Goal: Task Accomplishment & Management: Complete application form

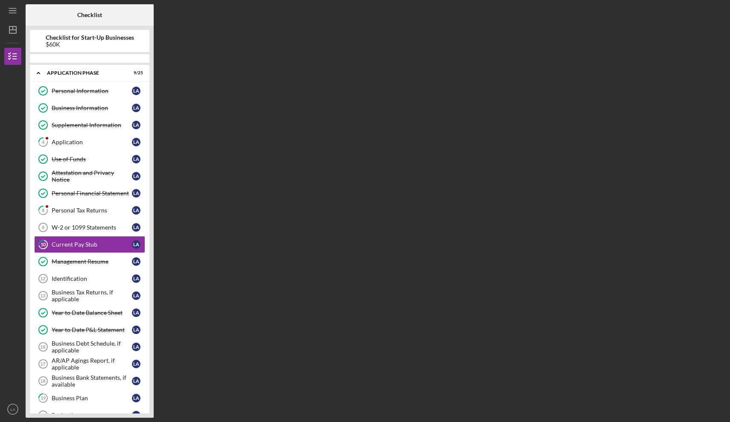
scroll to position [6, 0]
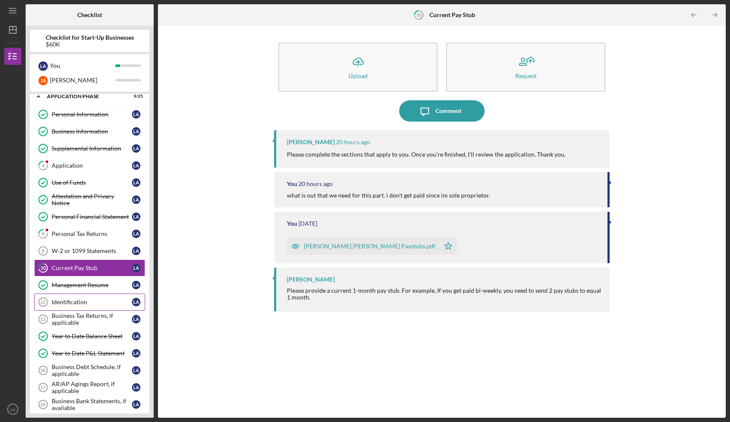
click at [96, 303] on div "Identification" at bounding box center [92, 302] width 80 height 7
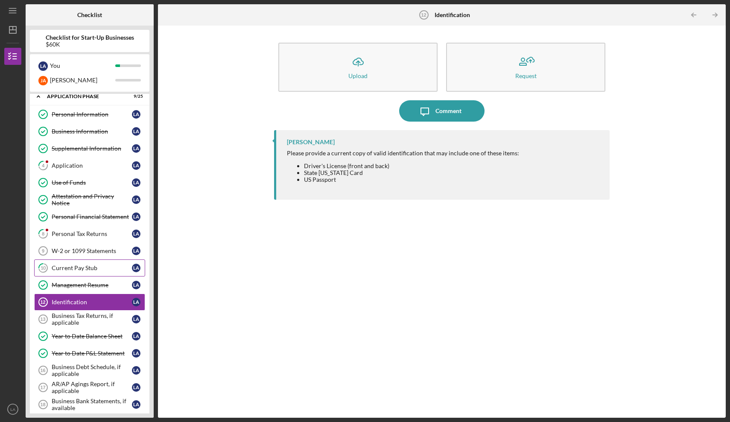
click at [90, 265] on div "Current Pay Stub" at bounding box center [92, 268] width 80 height 7
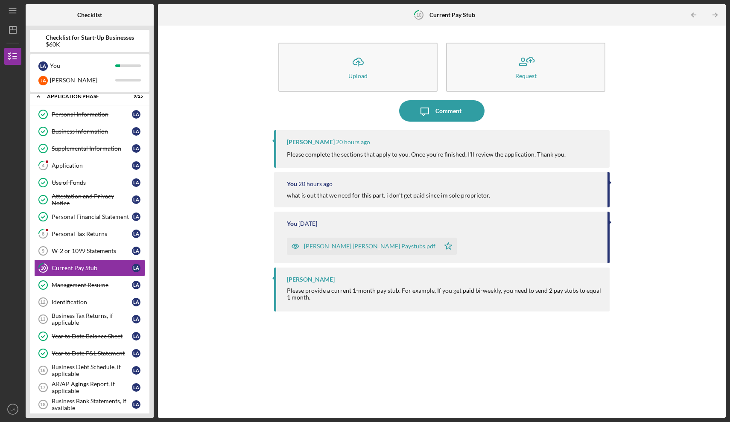
click at [333, 245] on div "[PERSON_NAME] [PERSON_NAME] Paystubs.pdf" at bounding box center [369, 246] width 131 height 7
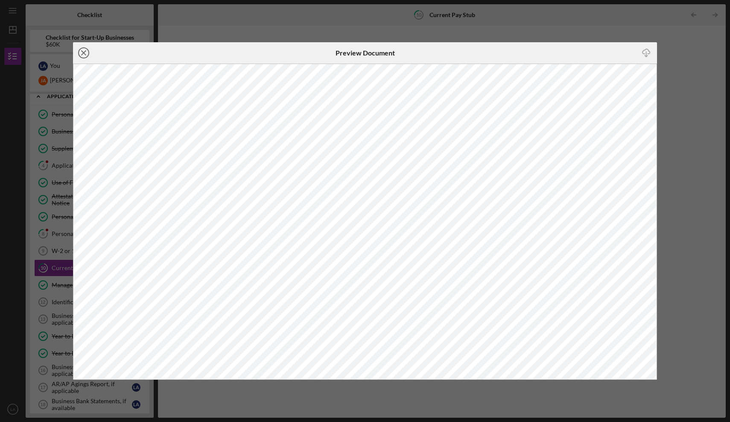
click at [85, 49] on icon "Icon/Close" at bounding box center [83, 52] width 21 height 21
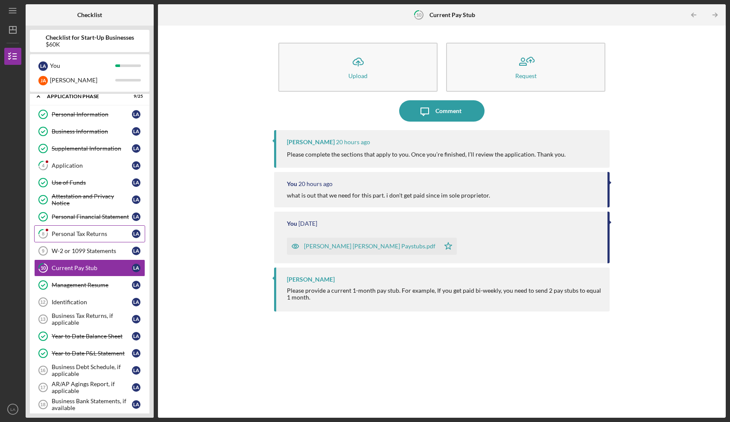
click at [64, 234] on div "Personal Tax Returns" at bounding box center [92, 233] width 80 height 7
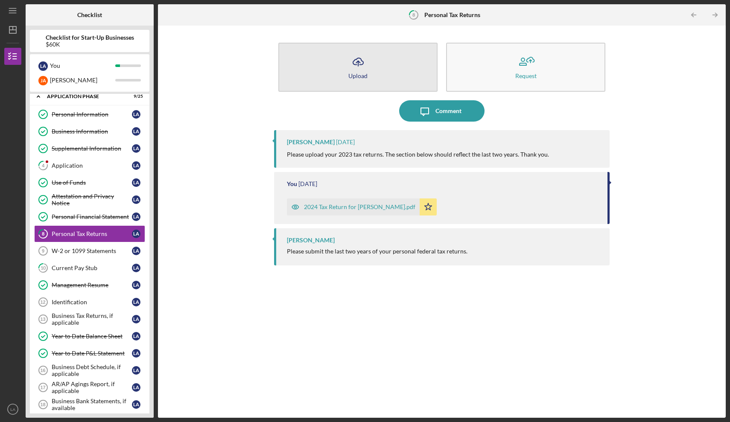
click at [361, 58] on icon "Icon/Upload" at bounding box center [357, 61] width 21 height 21
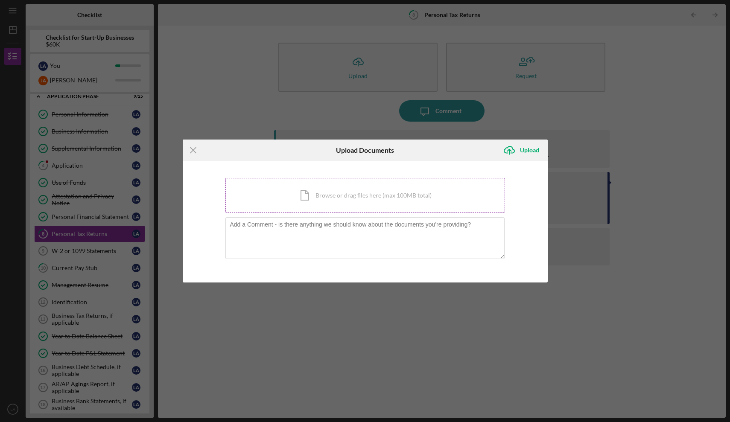
click at [330, 195] on div "Icon/Document Browse or drag files here (max 100MB total) Tap to choose files o…" at bounding box center [365, 195] width 280 height 35
click at [377, 198] on div "Icon/Document Browse or drag files here (max 100MB total) Tap to choose files o…" at bounding box center [365, 195] width 280 height 35
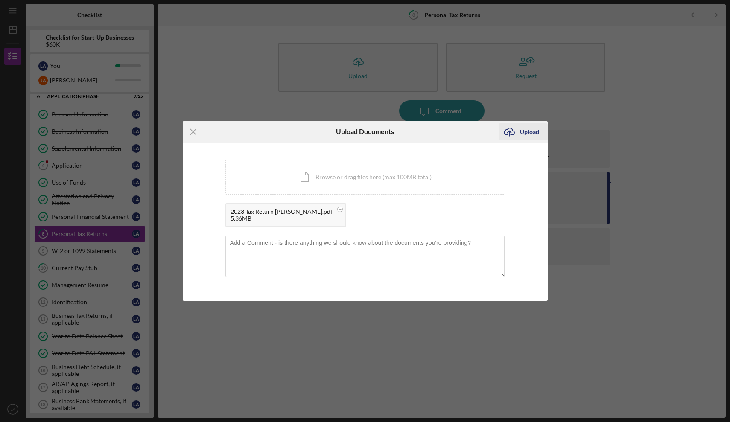
click at [530, 132] on div "Upload" at bounding box center [529, 131] width 19 height 17
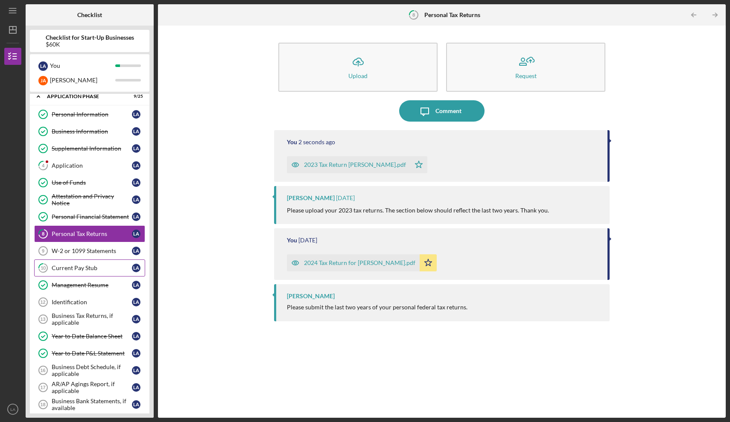
click at [87, 268] on div "Current Pay Stub" at bounding box center [92, 268] width 80 height 7
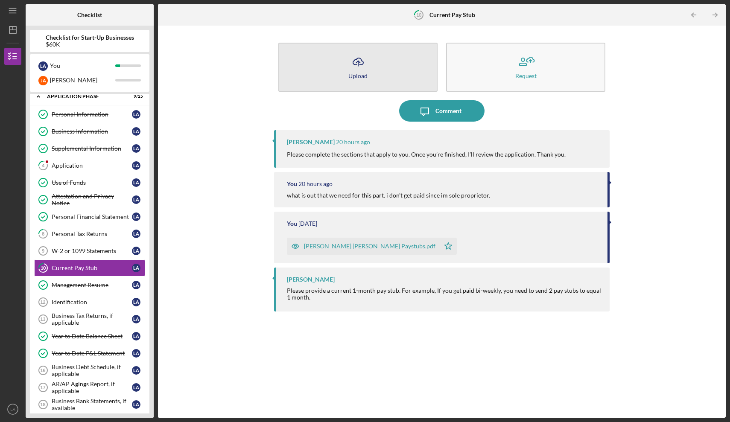
click at [353, 73] on div "Upload" at bounding box center [357, 76] width 19 height 6
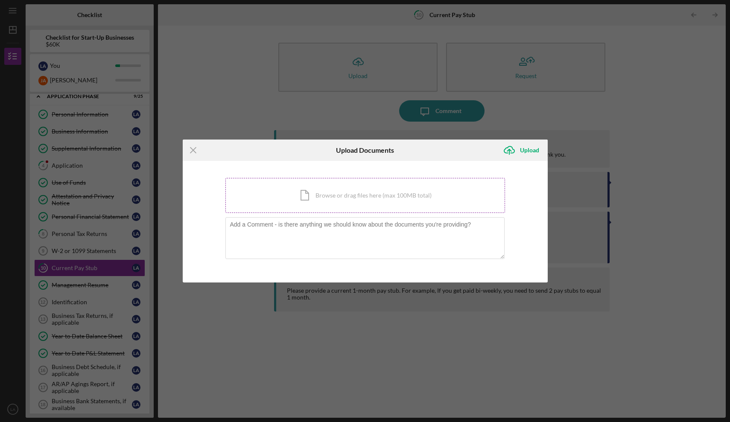
click at [362, 193] on div "Icon/Document Browse or drag files here (max 100MB total) Tap to choose files o…" at bounding box center [365, 195] width 280 height 35
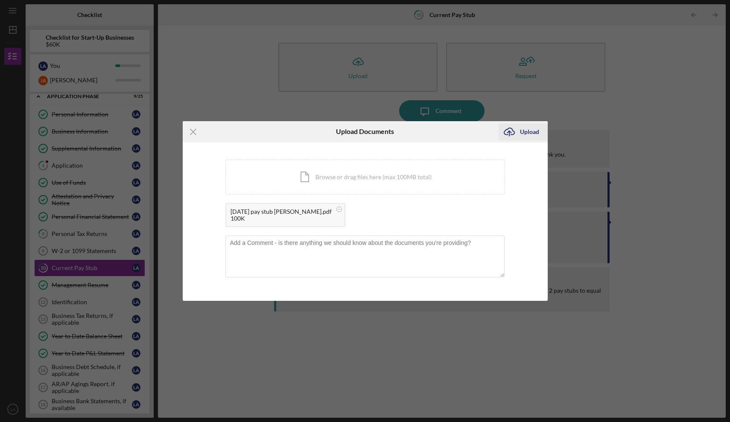
click at [526, 134] on div "Upload" at bounding box center [529, 131] width 19 height 17
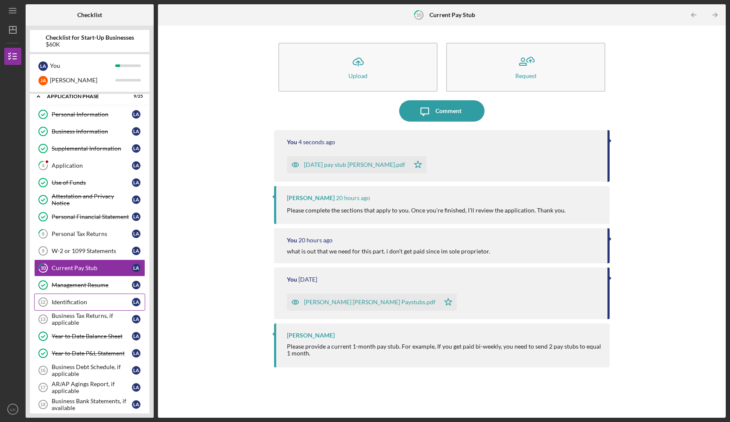
click at [79, 302] on div "Identification" at bounding box center [92, 302] width 80 height 7
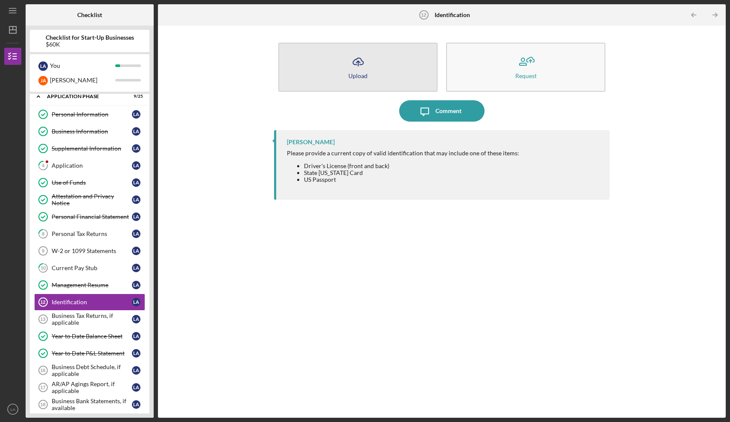
click at [364, 73] on div "Upload" at bounding box center [357, 76] width 19 height 6
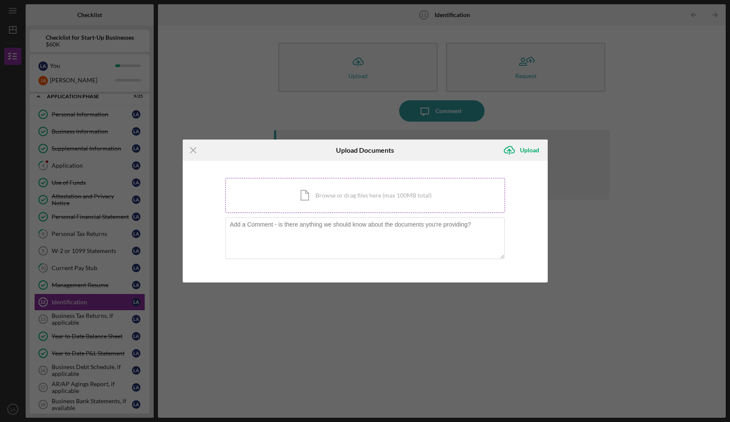
click at [313, 194] on div "Icon/Document Browse or drag files here (max 100MB total) Tap to choose files o…" at bounding box center [365, 195] width 280 height 35
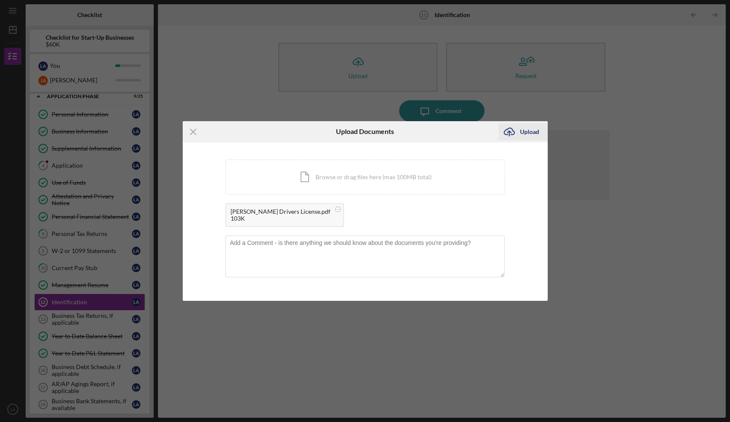
click at [526, 132] on div "Upload" at bounding box center [529, 131] width 19 height 17
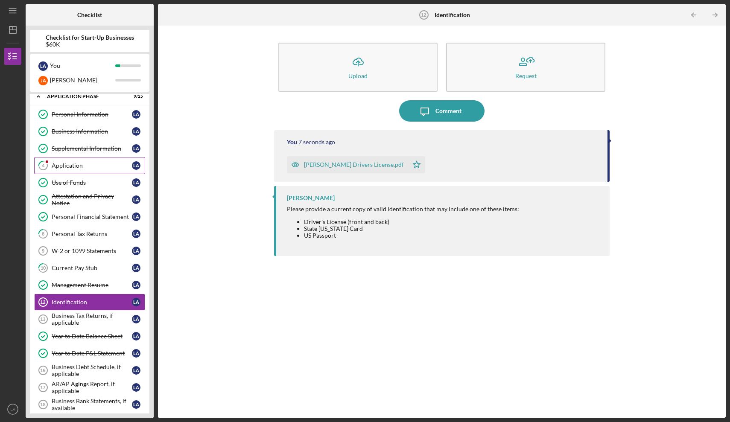
click at [70, 168] on div "Application" at bounding box center [92, 165] width 80 height 7
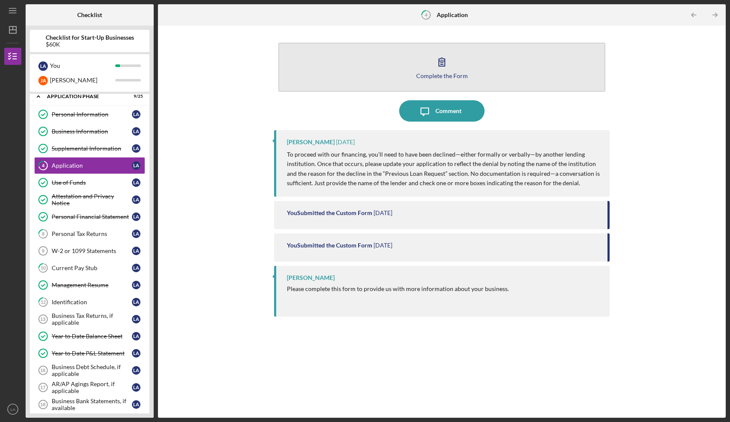
click at [384, 55] on button "Complete the Form Form" at bounding box center [441, 67] width 327 height 49
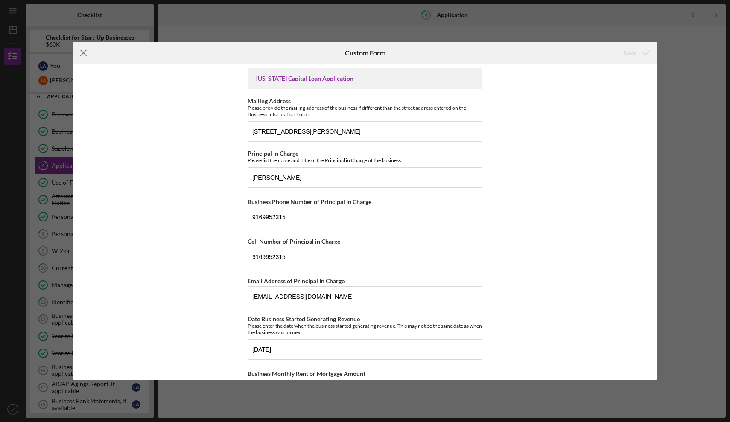
click at [86, 50] on line at bounding box center [84, 53] width 6 height 6
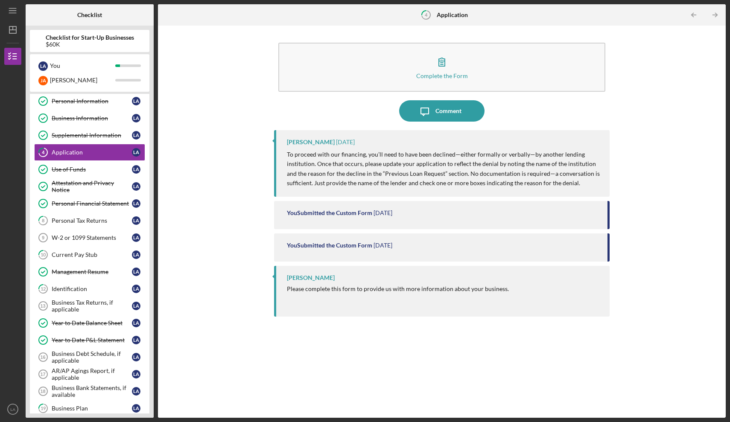
scroll to position [16, 0]
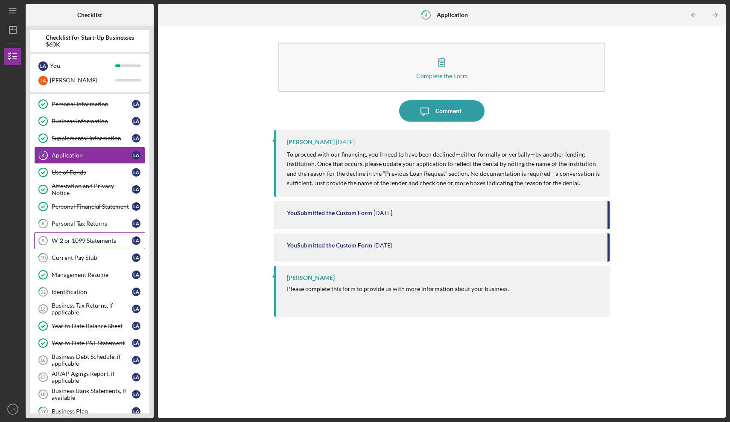
click at [97, 243] on div "W-2 or 1099 Statements" at bounding box center [92, 240] width 80 height 7
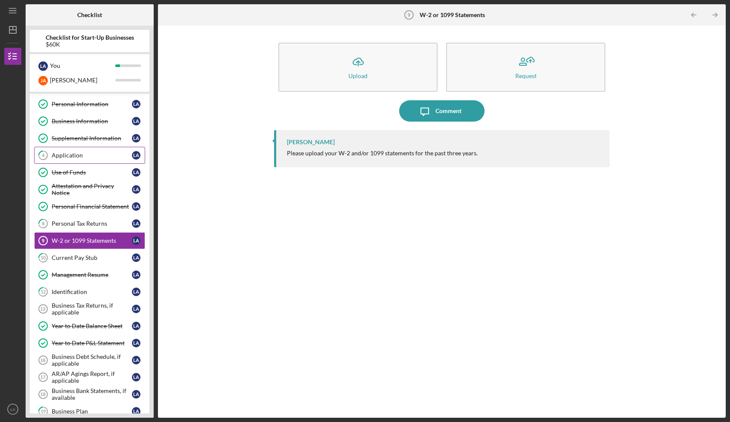
click at [74, 158] on div "Application" at bounding box center [92, 155] width 80 height 7
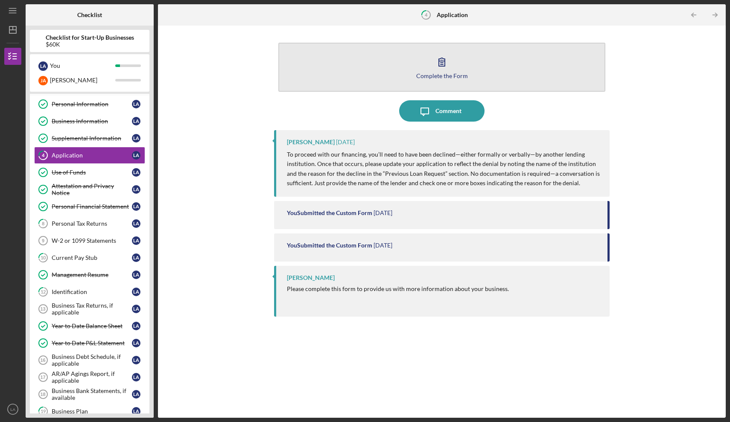
click at [431, 73] on div "Complete the Form" at bounding box center [442, 76] width 52 height 6
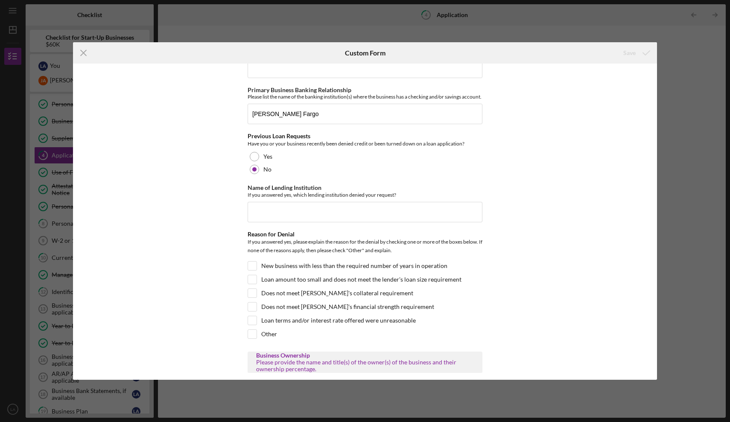
scroll to position [420, 0]
click at [256, 159] on div at bounding box center [254, 155] width 9 height 9
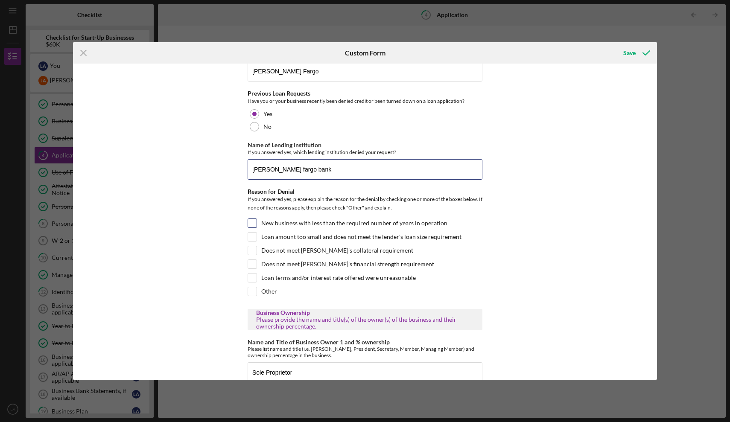
scroll to position [464, 0]
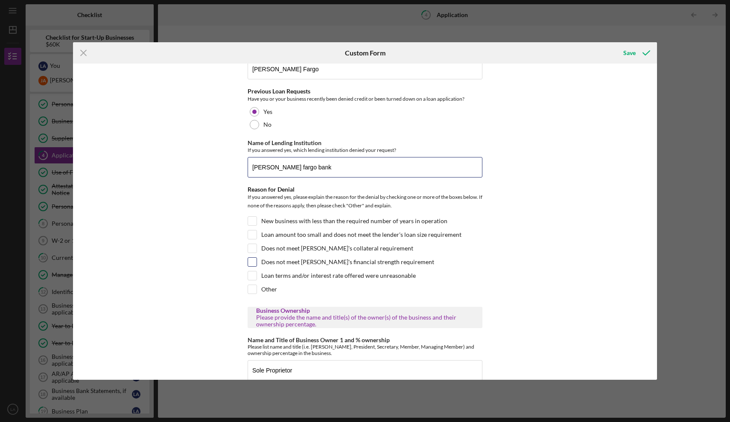
type input "[PERSON_NAME] fargo bank"
click at [252, 266] on input "Does not meet [PERSON_NAME]'s financial strength requirement" at bounding box center [252, 262] width 9 height 9
checkbox input "true"
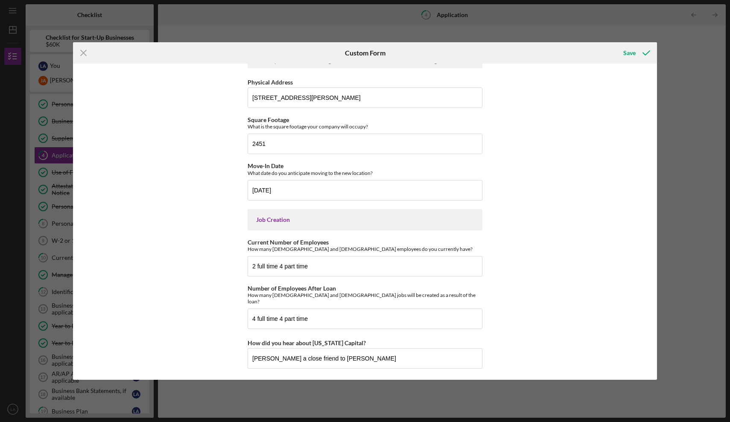
scroll to position [1582, 0]
click at [629, 52] on div "Save" at bounding box center [629, 52] width 12 height 17
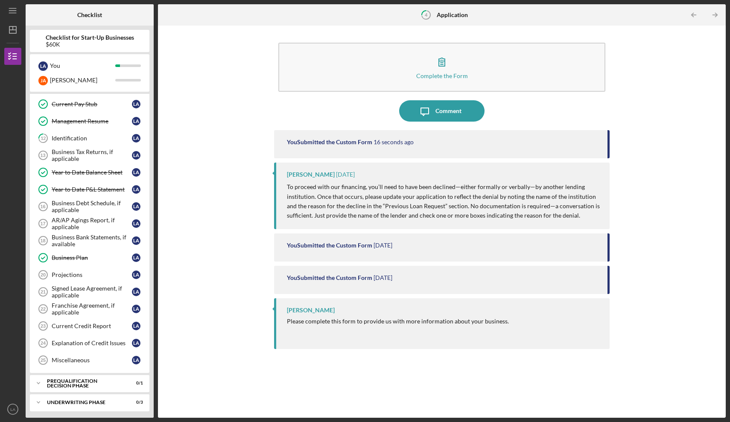
scroll to position [170, 0]
click at [96, 329] on link "Current Credit Report 23 Current Credit Report L A" at bounding box center [89, 325] width 111 height 17
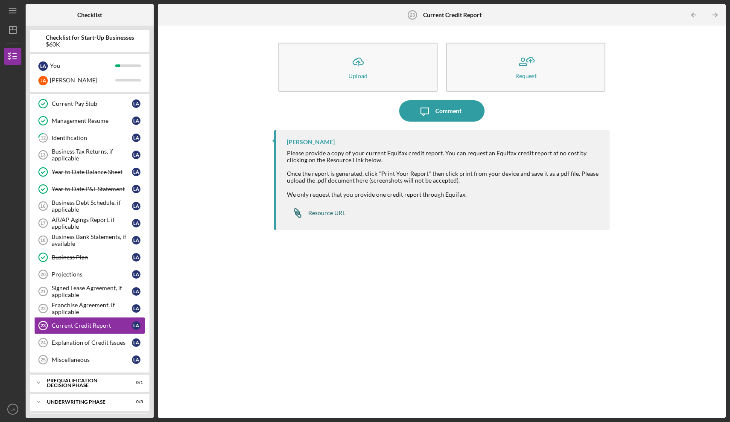
click at [327, 213] on div "Resource URL" at bounding box center [326, 213] width 37 height 7
click at [445, 111] on div "Comment" at bounding box center [448, 110] width 26 height 21
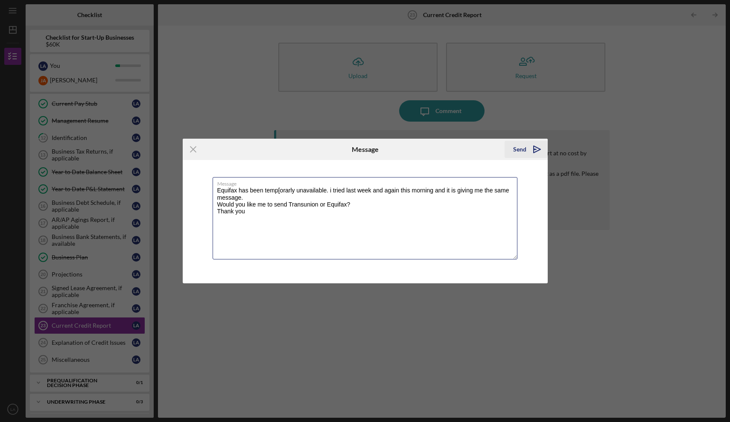
type textarea "Equifax has been temp[orarly unavailable. i tried last week and again this morn…"
click at [535, 149] on polygon "submit" at bounding box center [534, 149] width 3 height 1
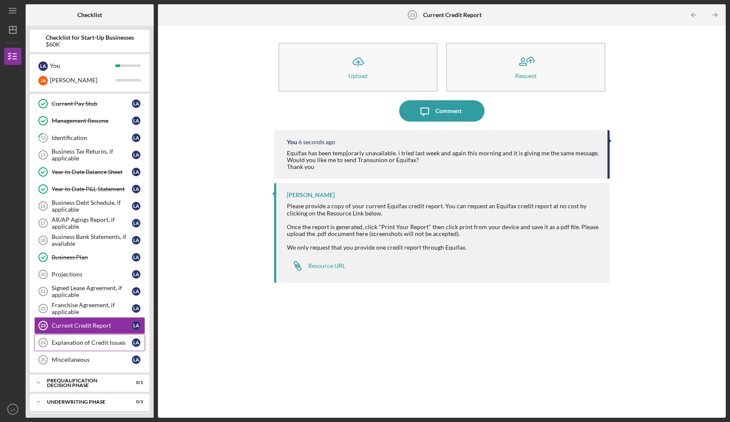
click at [87, 343] on div "Explanation of Credit Issues" at bounding box center [92, 342] width 80 height 7
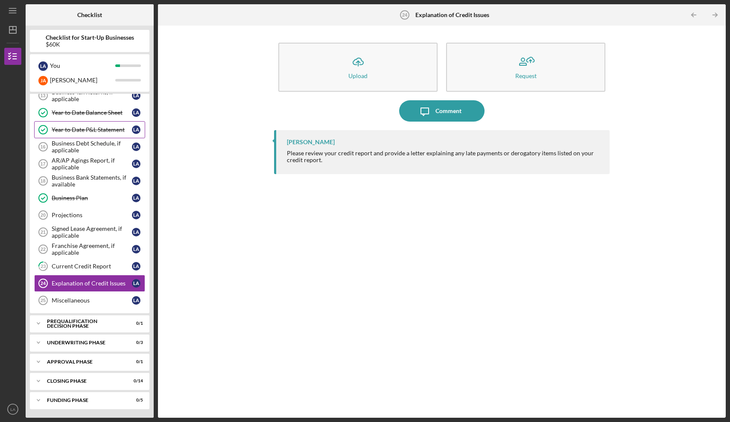
scroll to position [229, 0]
